Goal: Ask a question

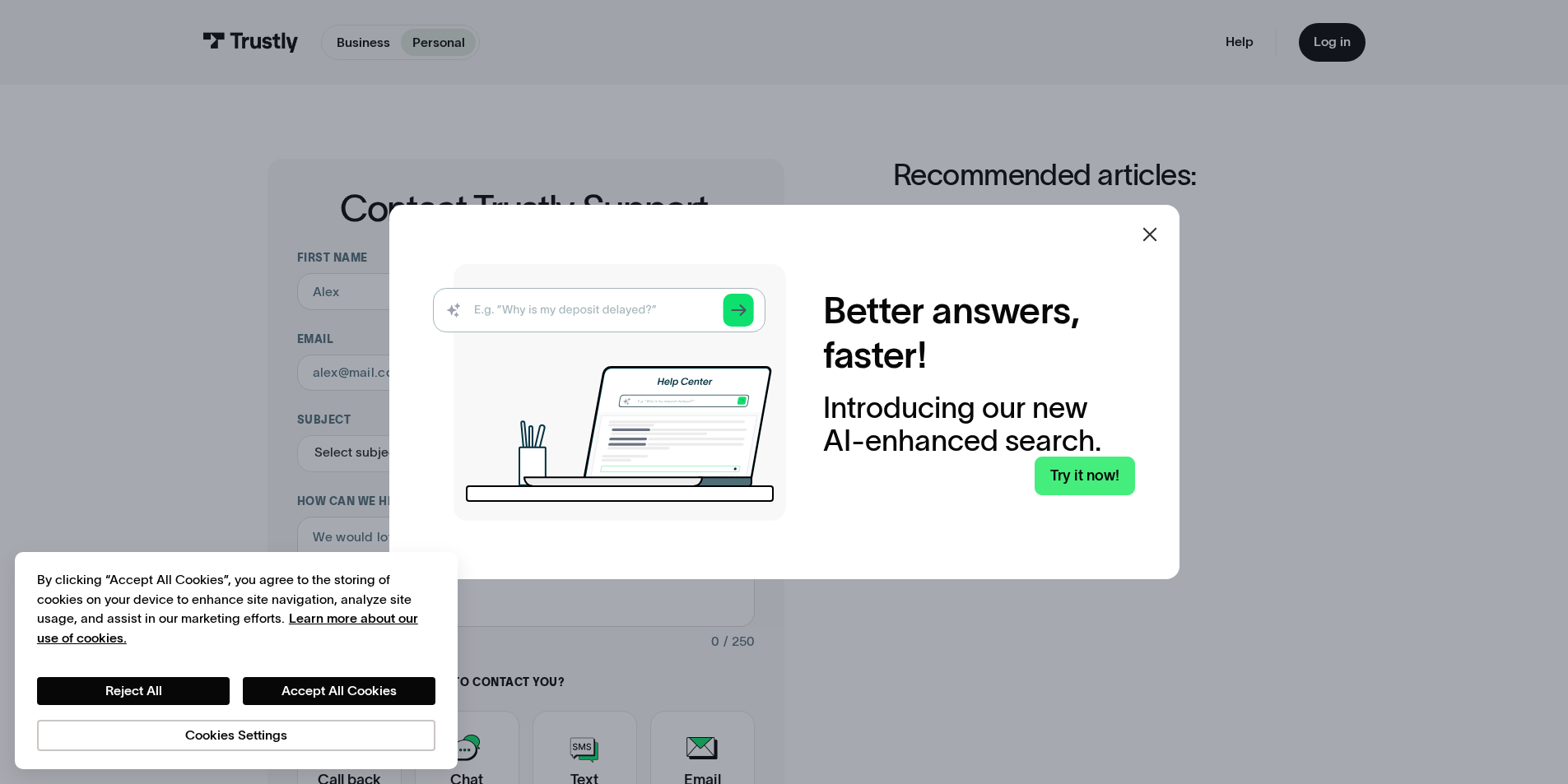
click at [596, 305] on img at bounding box center [609, 392] width 353 height 257
click at [569, 313] on img at bounding box center [609, 392] width 353 height 257
click at [738, 316] on img at bounding box center [609, 392] width 353 height 257
click at [1160, 231] on icon at bounding box center [1149, 235] width 20 height 20
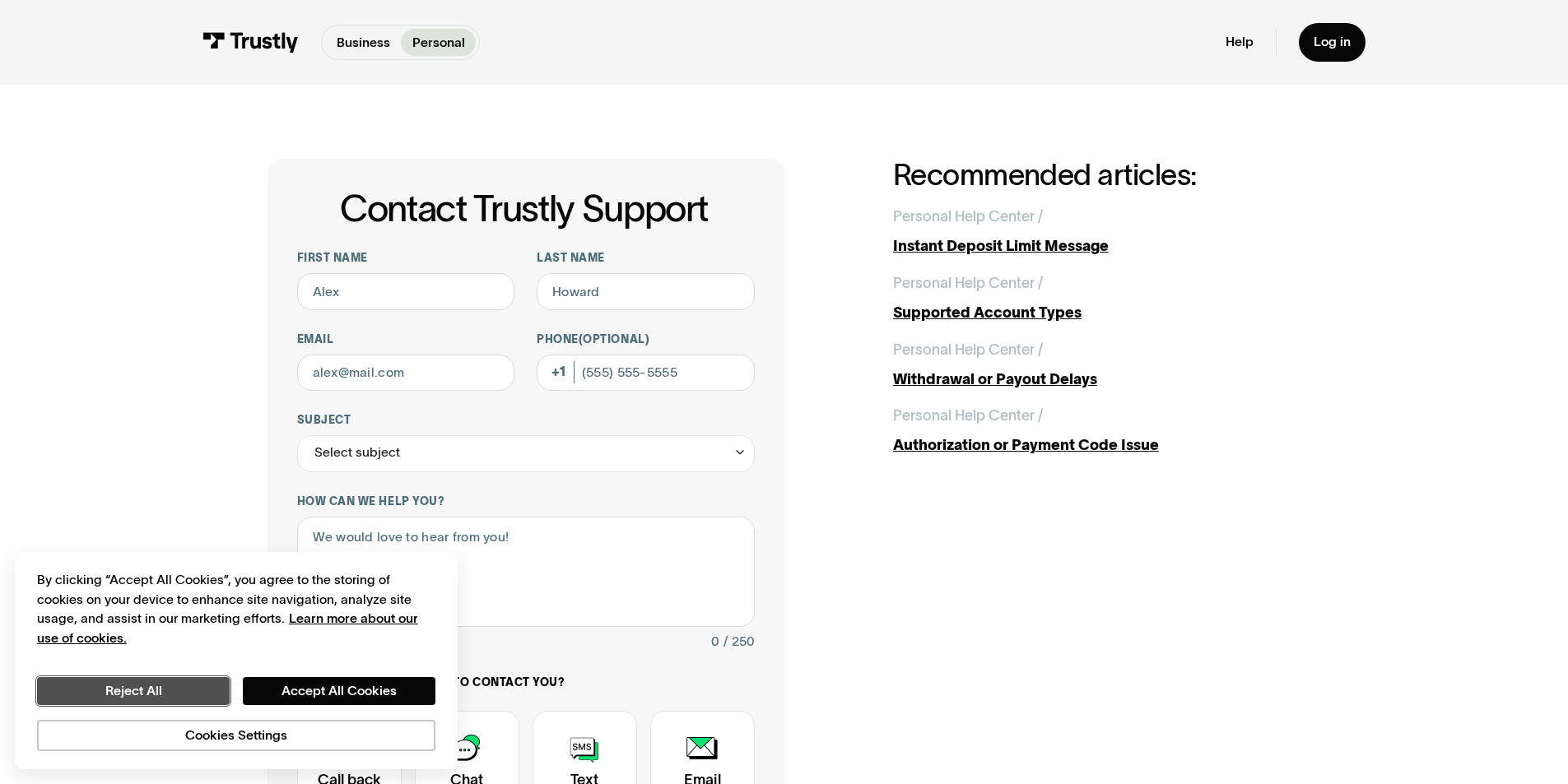
click at [140, 688] on button "Reject All" at bounding box center [133, 691] width 193 height 28
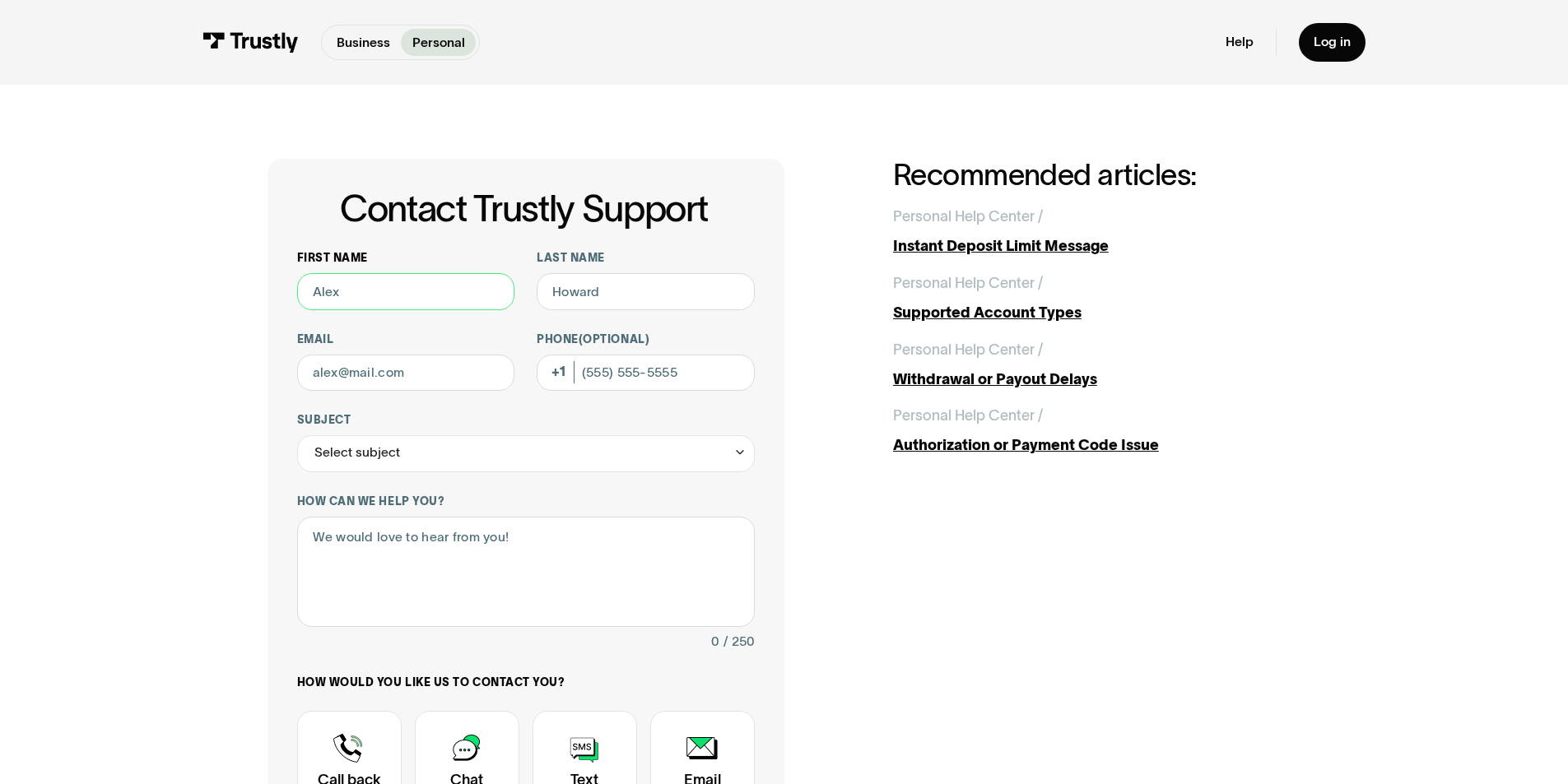
click at [354, 306] on input "First name" at bounding box center [405, 292] width 218 height 37
type input "devon"
type input "[PERSON_NAME]"
type input "[EMAIL_ADDRESS][DOMAIN_NAME]"
click at [405, 455] on div "Select subject" at bounding box center [525, 454] width 458 height 37
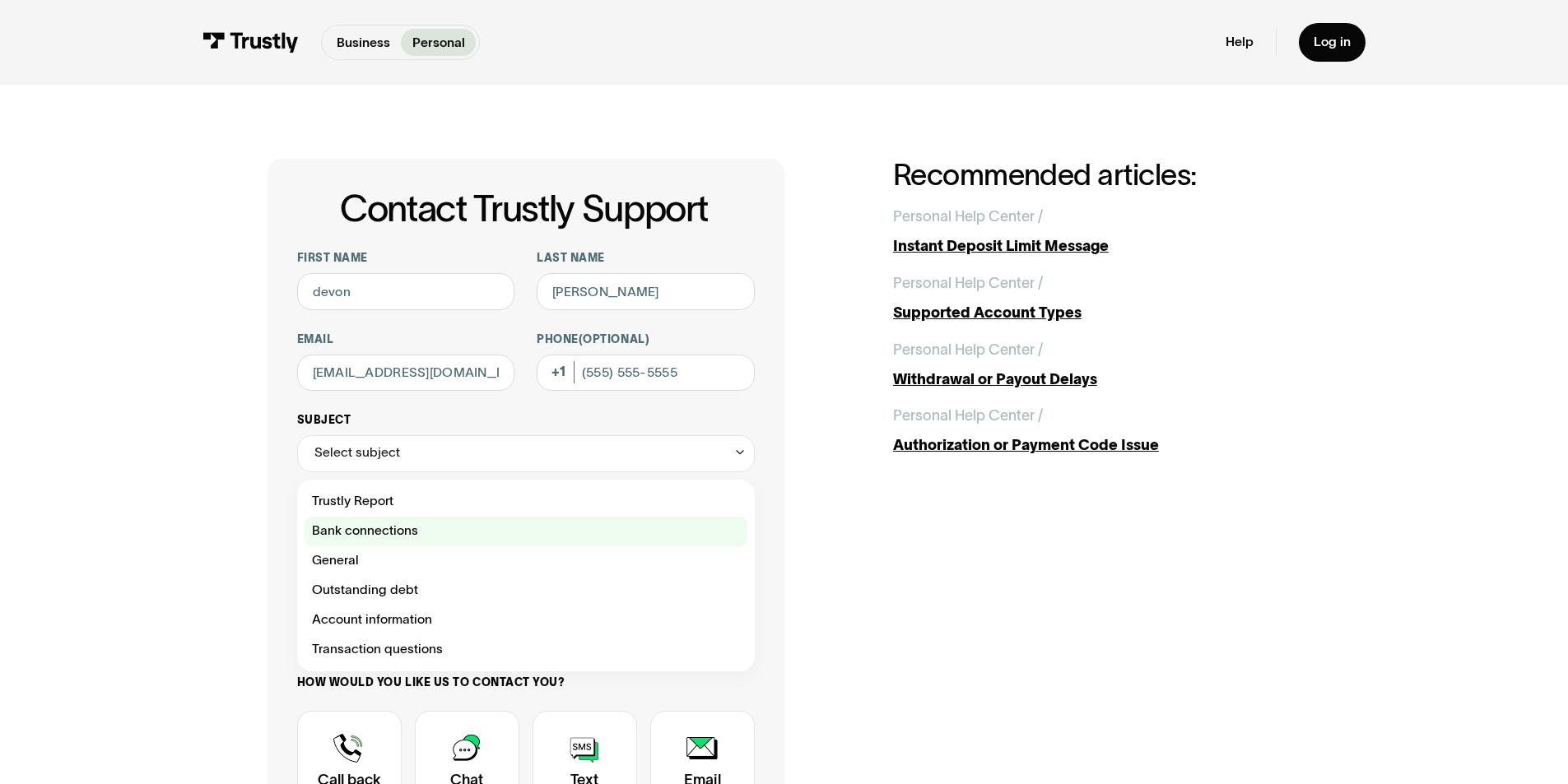
click at [363, 540] on div "Contact Trustly Support" at bounding box center [526, 531] width 443 height 29
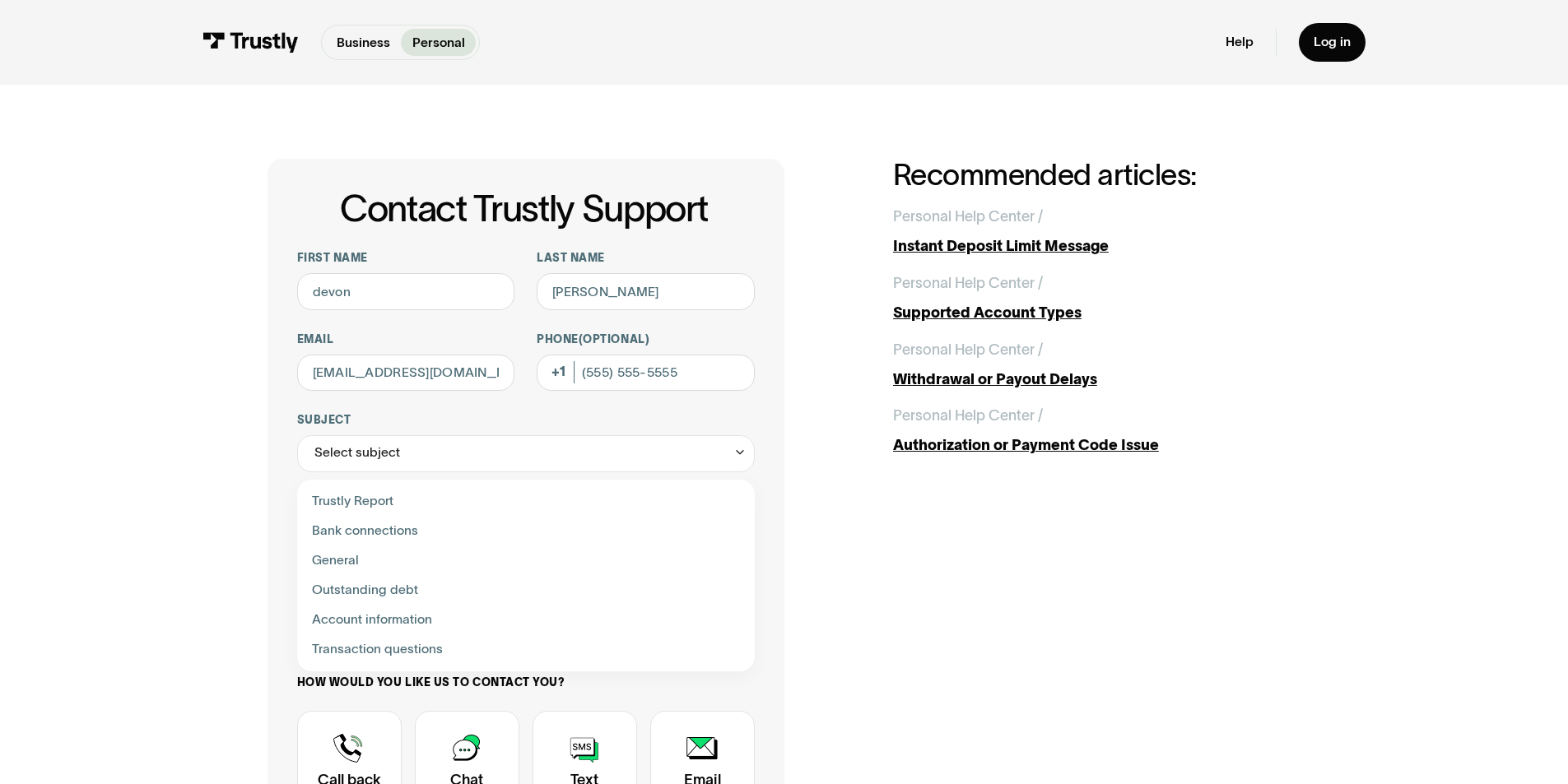
type input "**********"
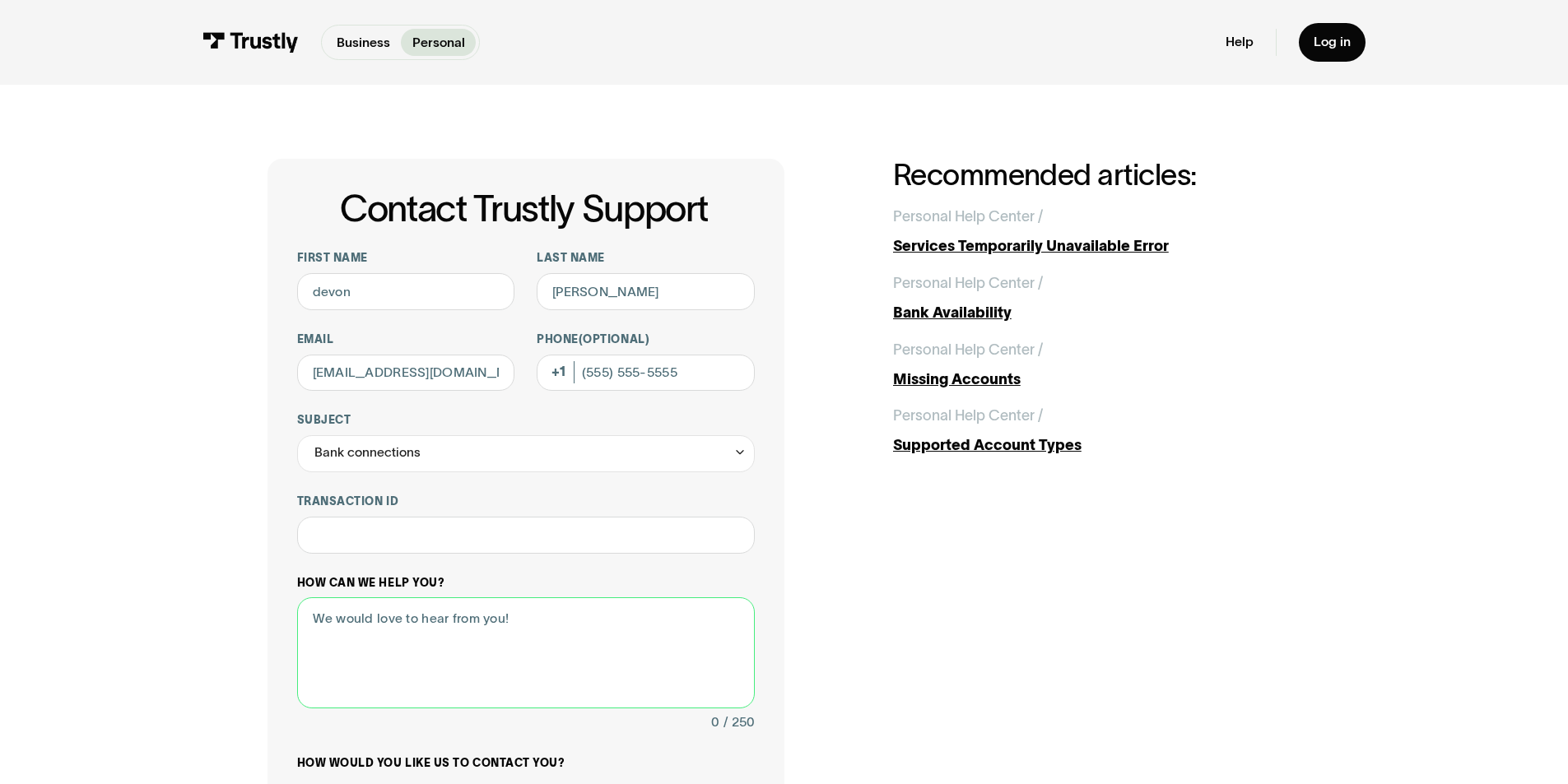
click at [361, 636] on textarea "How can we help you?" at bounding box center [525, 652] width 458 height 111
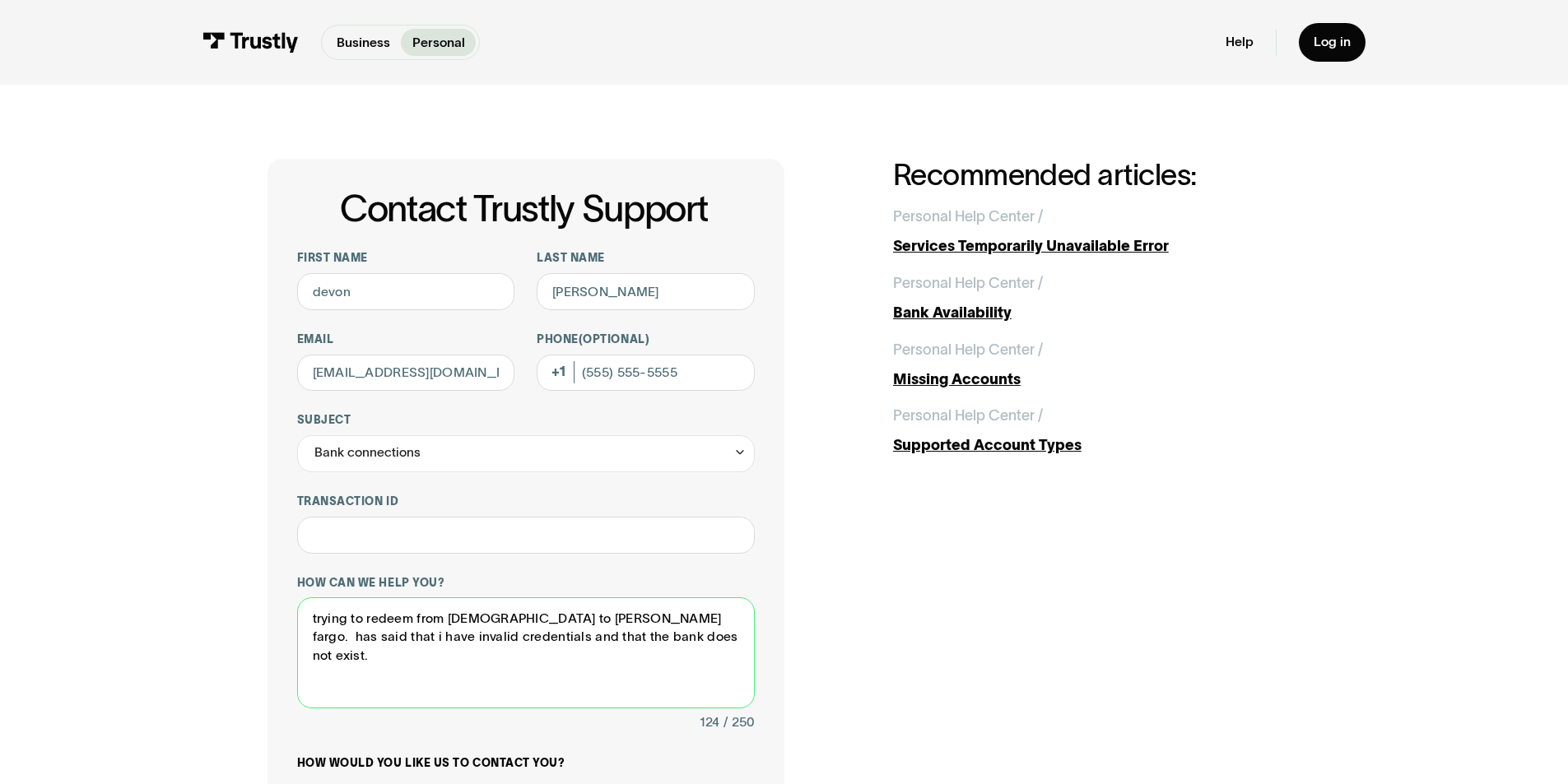
scroll to position [209, 0]
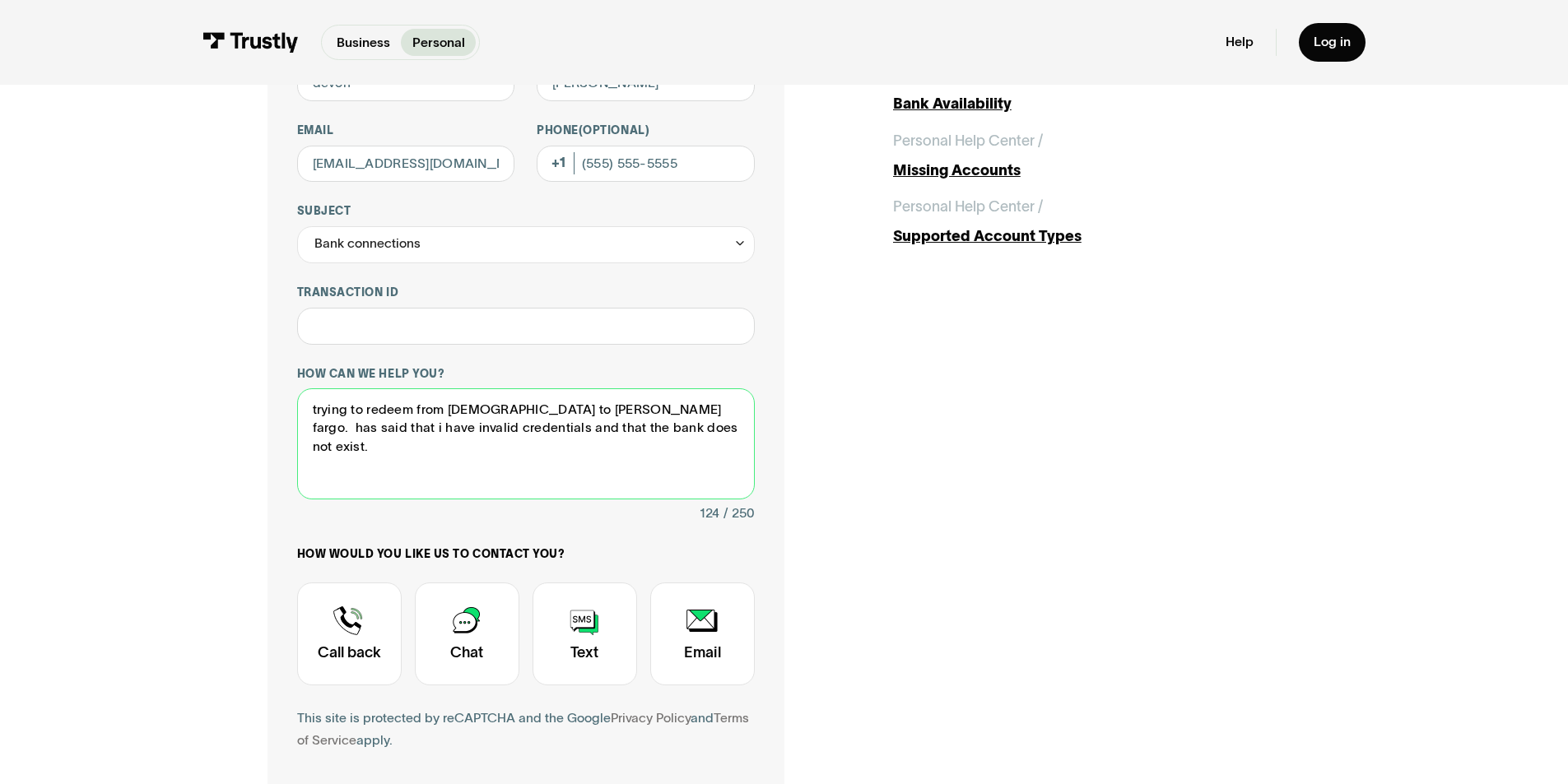
type textarea "trying to redeem from [DEMOGRAPHIC_DATA] to [PERSON_NAME] fargo. has said that …"
drag, startPoint x: 1567, startPoint y: 393, endPoint x: 1559, endPoint y: 428, distance: 35.9
click at [1559, 428] on div "**********" at bounding box center [784, 411] width 1568 height 1070
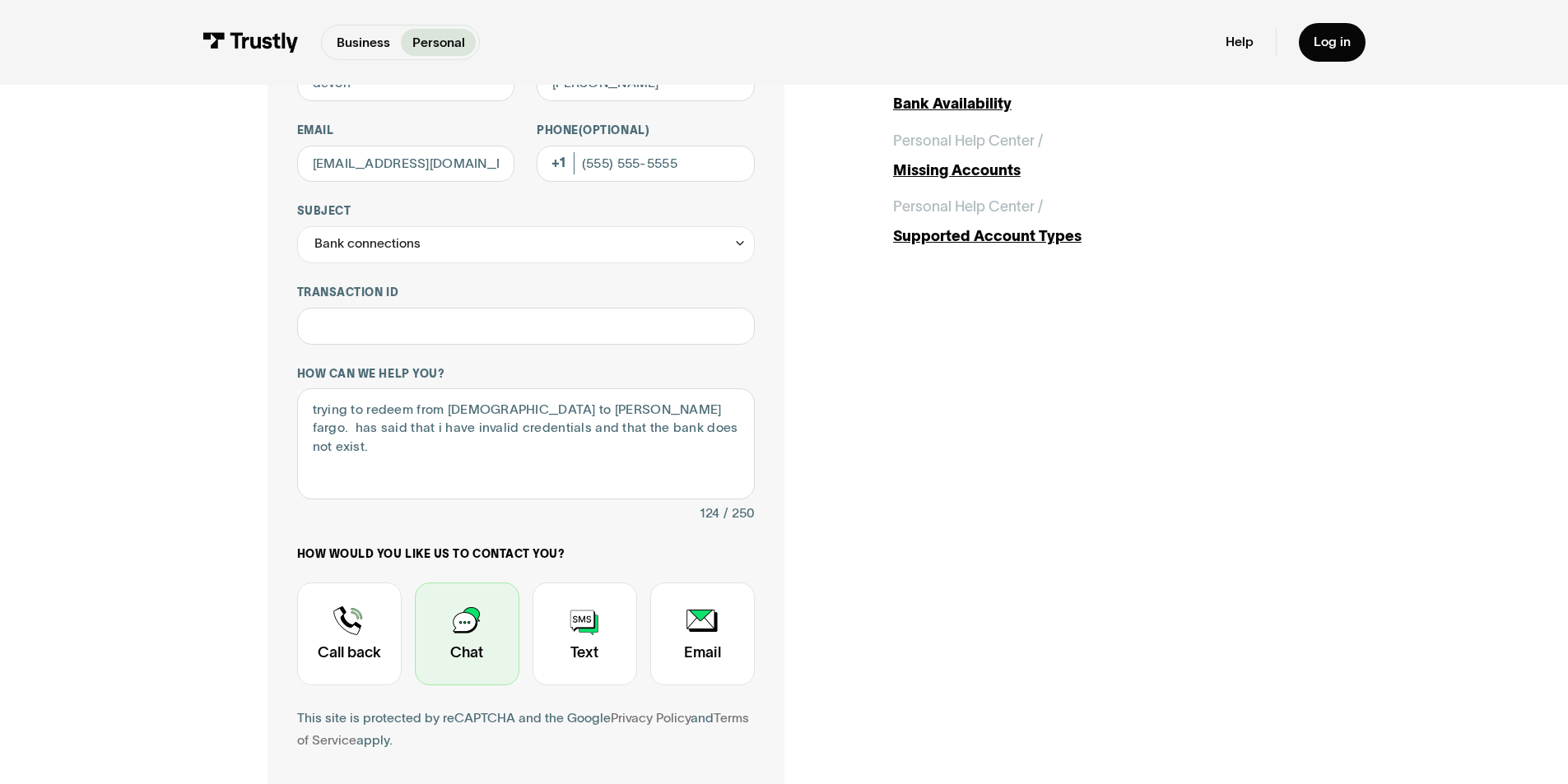
click at [486, 615] on div "Contact Trustly Support" at bounding box center [468, 635] width 105 height 103
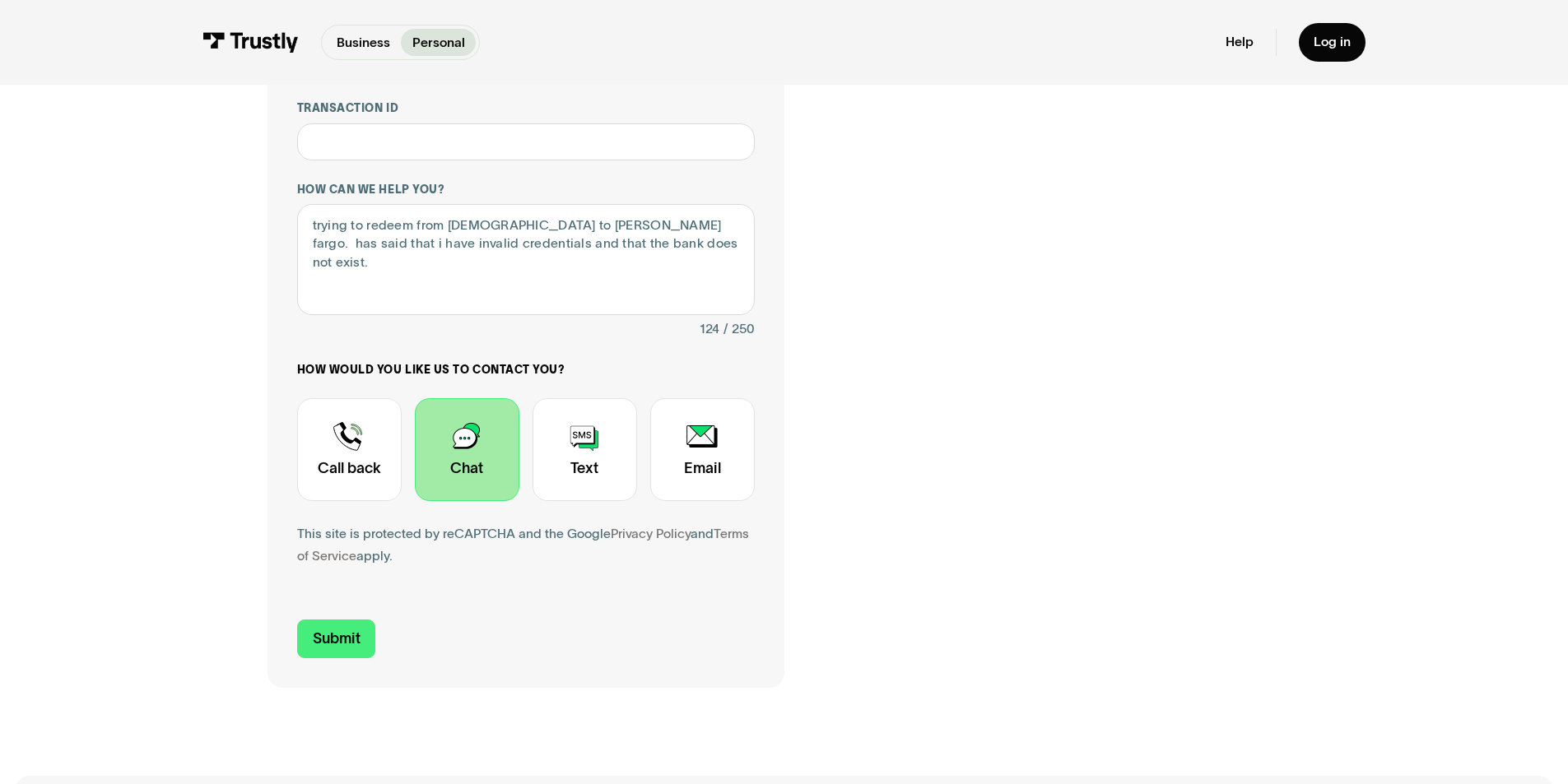
scroll to position [583, 0]
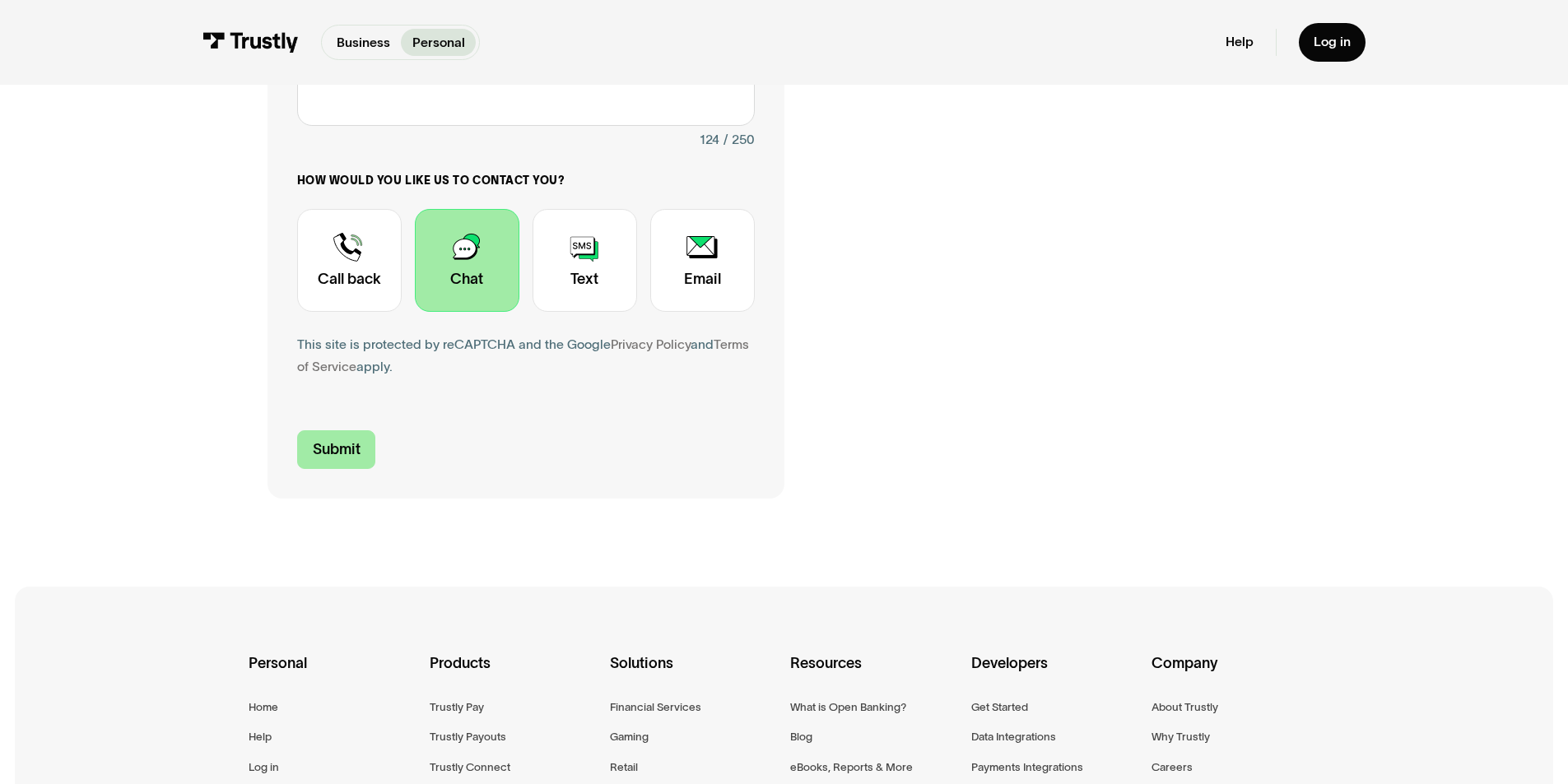
click at [331, 467] on input "Submit" at bounding box center [336, 450] width 79 height 39
